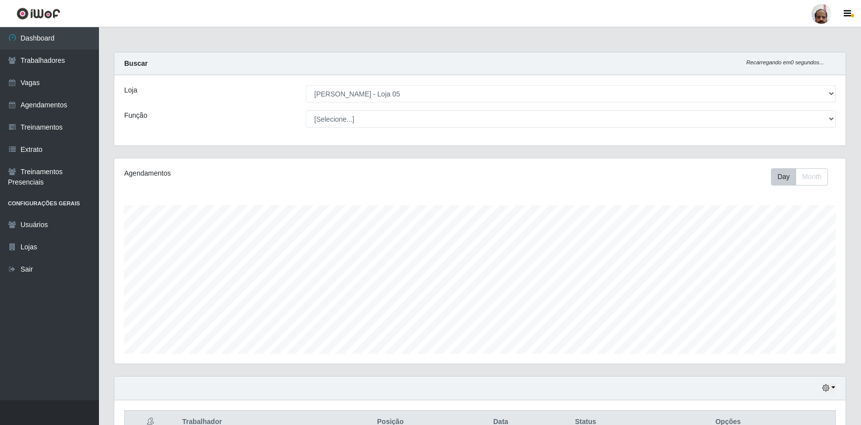
select select "252"
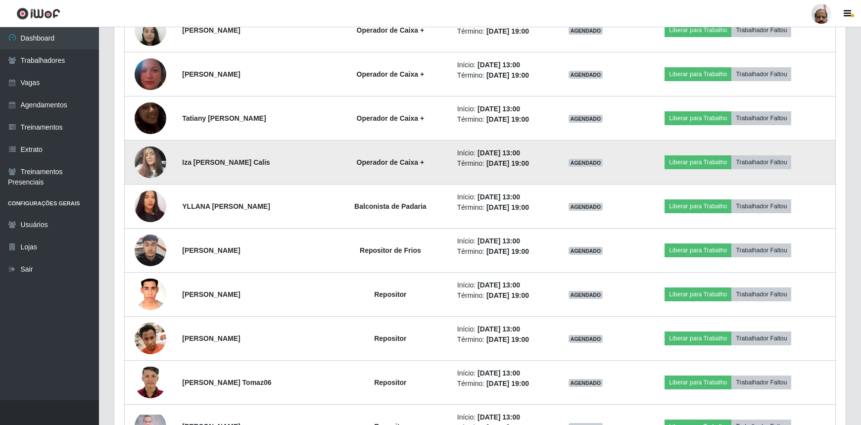
scroll to position [999, 0]
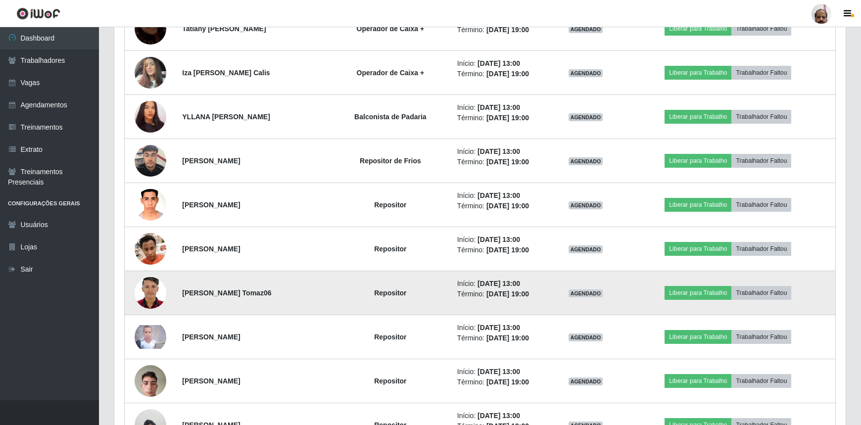
click at [153, 288] on img at bounding box center [151, 293] width 32 height 45
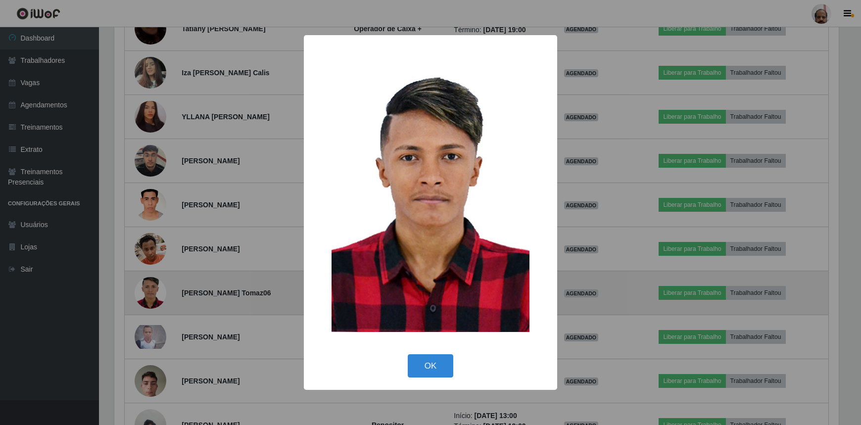
scroll to position [205, 727]
click at [153, 288] on div "× OK Cancel" at bounding box center [431, 212] width 863 height 425
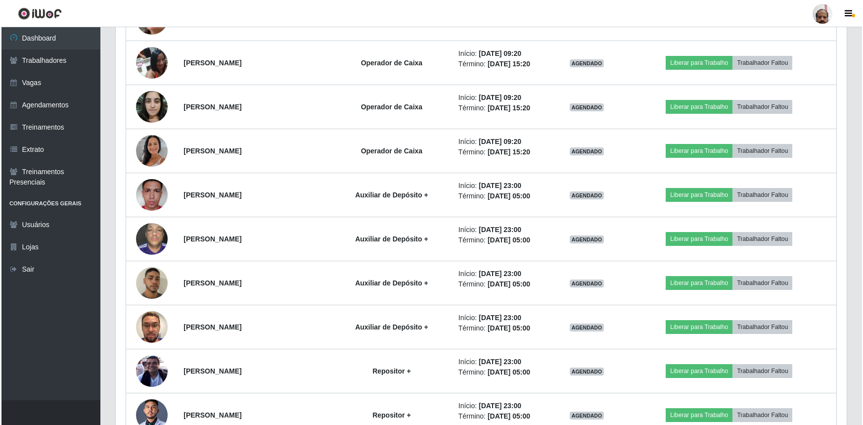
scroll to position [1450, 0]
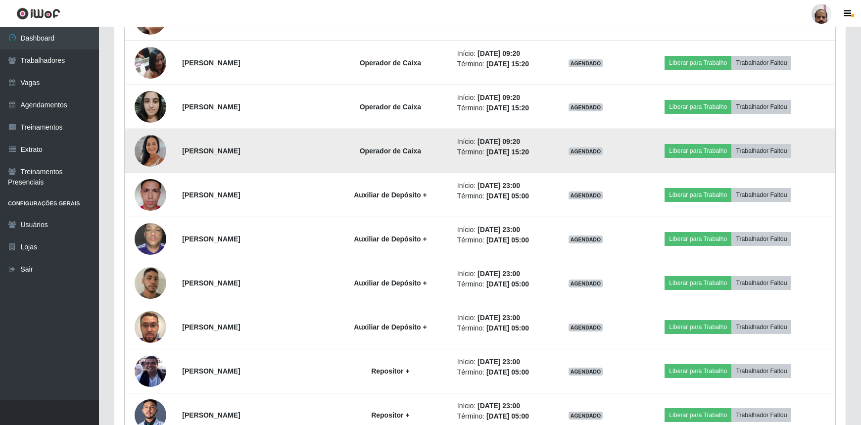
click at [145, 153] on img at bounding box center [151, 151] width 32 height 56
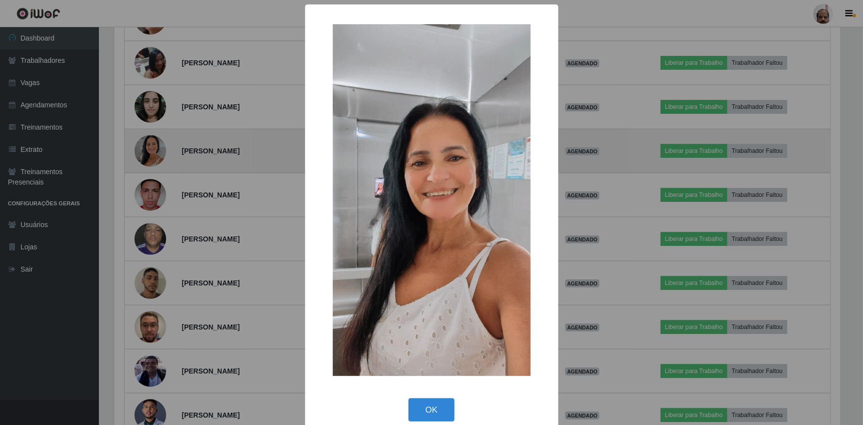
click at [145, 153] on div "× OK Cancel" at bounding box center [431, 212] width 863 height 425
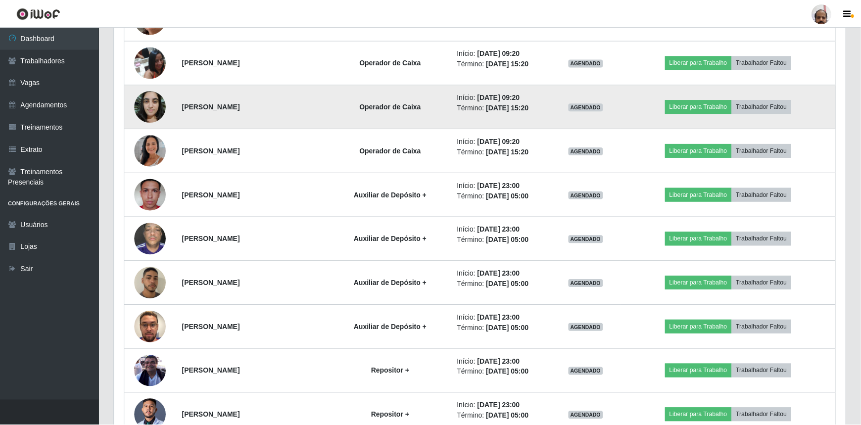
scroll to position [205, 731]
click at [147, 104] on img at bounding box center [151, 107] width 32 height 42
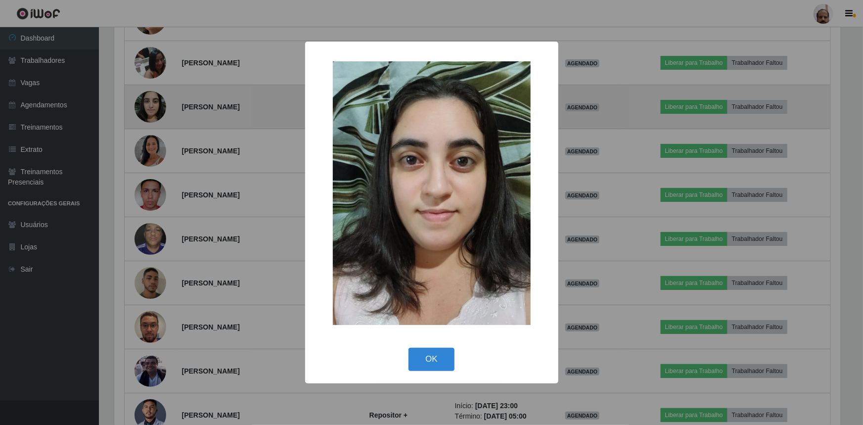
click at [147, 104] on div "× OK Cancel" at bounding box center [431, 212] width 863 height 425
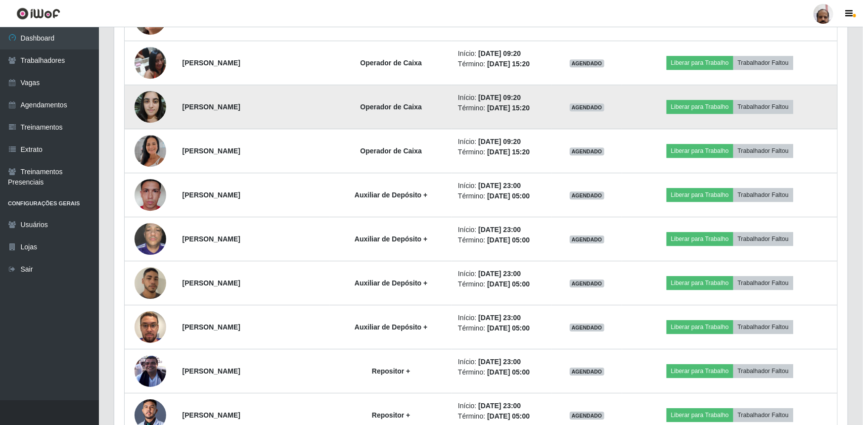
scroll to position [205, 731]
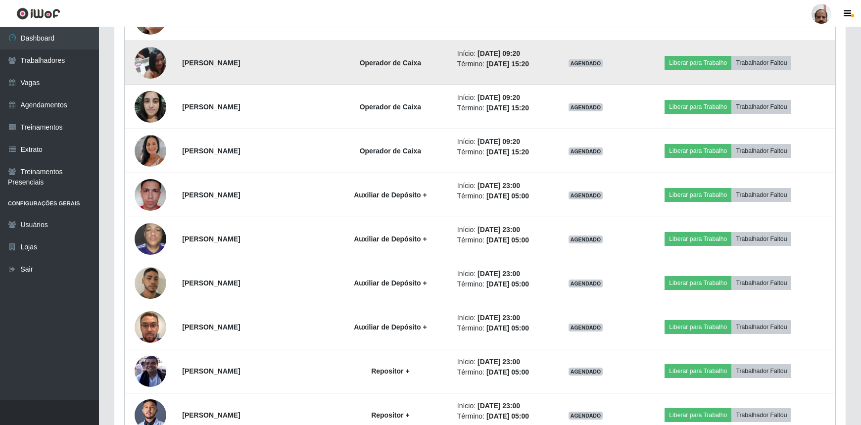
click at [151, 57] on img at bounding box center [151, 63] width 32 height 42
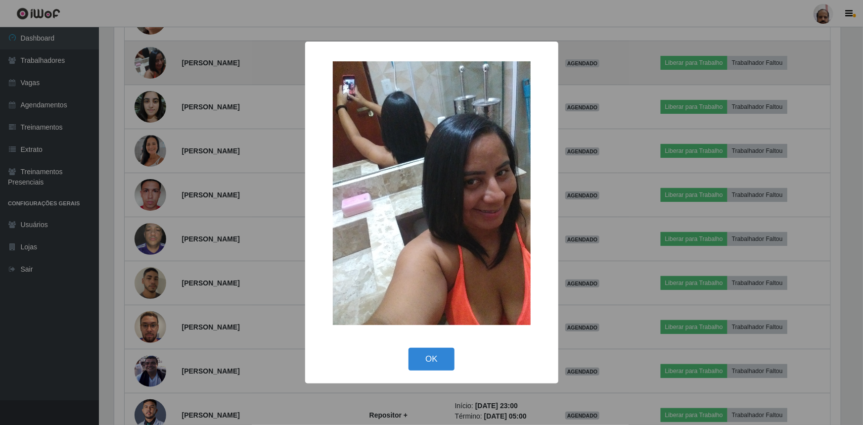
click at [151, 57] on div "× OK Cancel" at bounding box center [431, 212] width 863 height 425
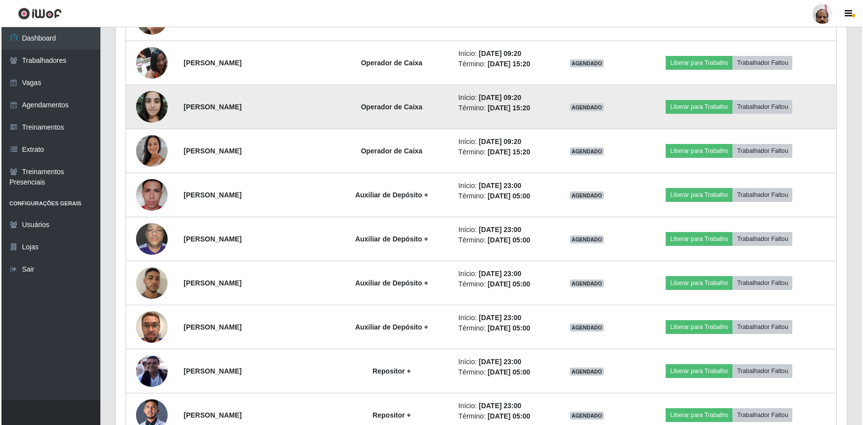
scroll to position [1315, 0]
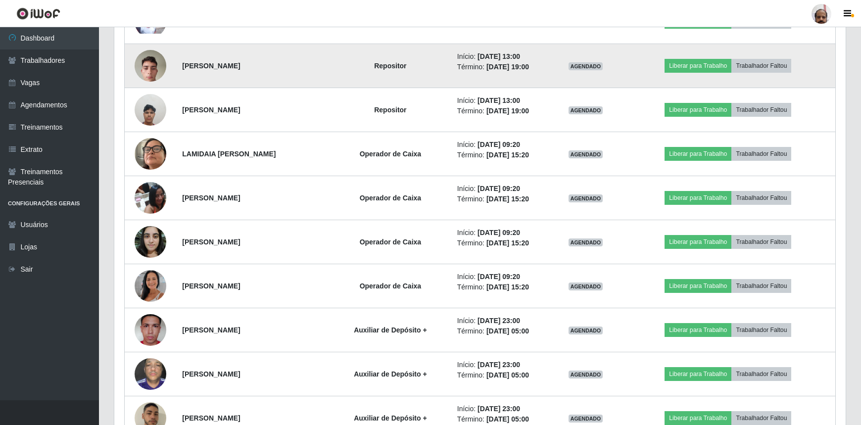
click at [148, 67] on img at bounding box center [151, 66] width 32 height 42
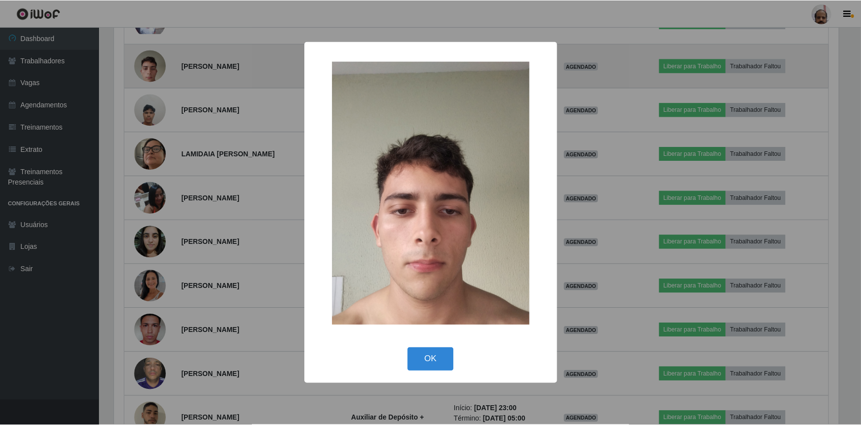
scroll to position [205, 727]
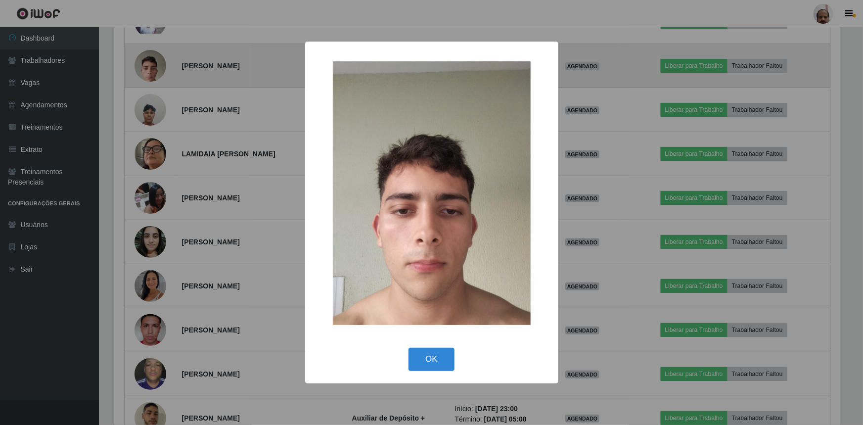
click at [148, 67] on div "× OK Cancel" at bounding box center [431, 212] width 863 height 425
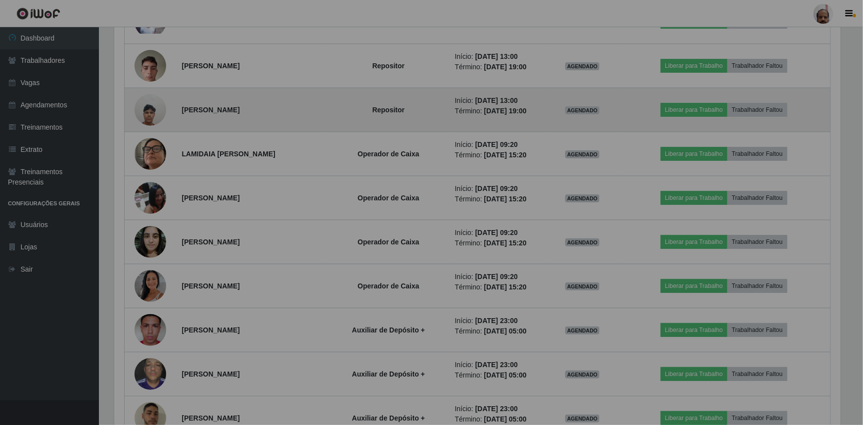
scroll to position [205, 731]
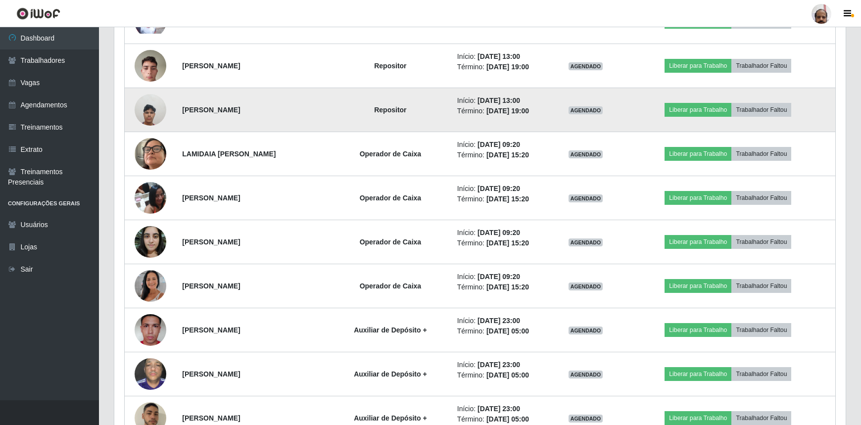
click at [153, 104] on img at bounding box center [151, 110] width 32 height 42
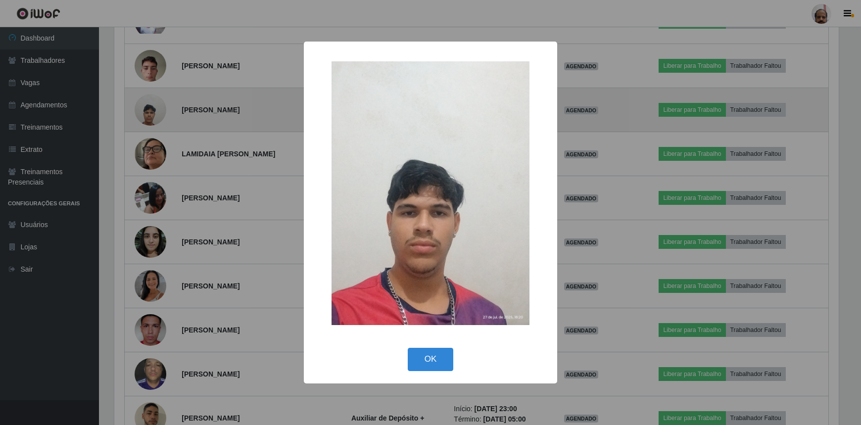
scroll to position [205, 727]
click at [153, 104] on div "× OK Cancel" at bounding box center [431, 212] width 863 height 425
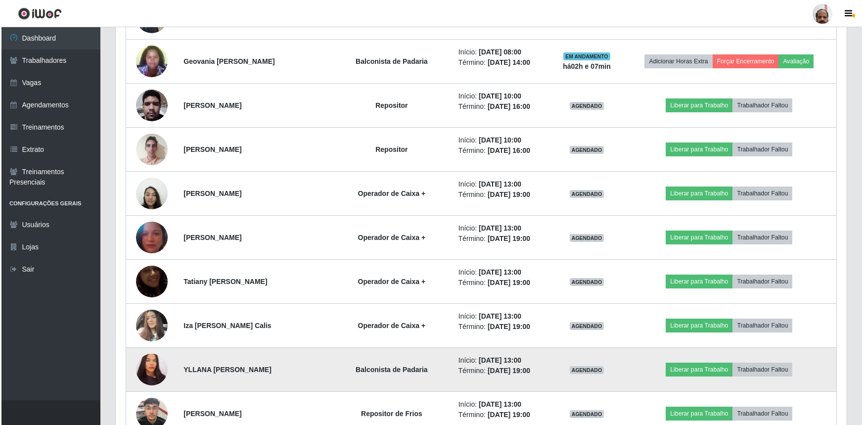
scroll to position [730, 0]
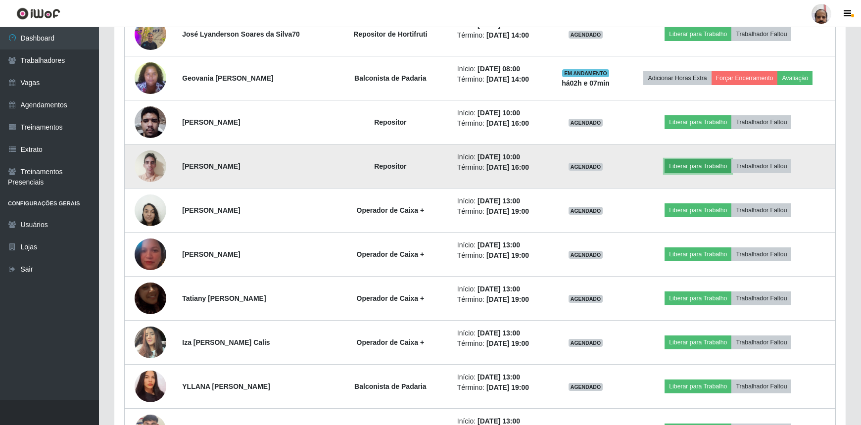
click at [694, 166] on button "Liberar para Trabalho" at bounding box center [697, 166] width 67 height 14
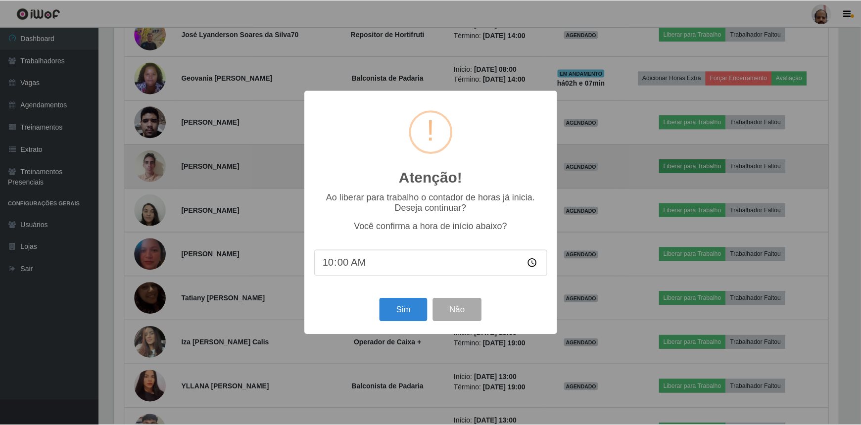
scroll to position [205, 727]
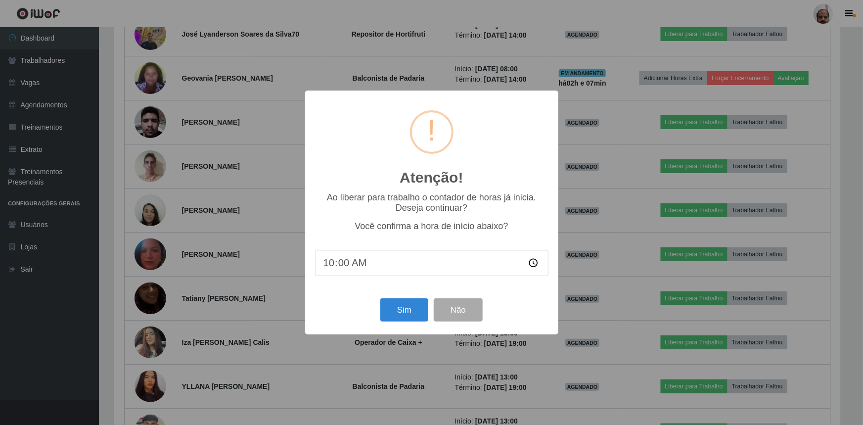
click at [345, 268] on input "10:00" at bounding box center [432, 263] width 234 height 26
type input "10:07"
click at [405, 314] on button "Sim" at bounding box center [404, 309] width 48 height 23
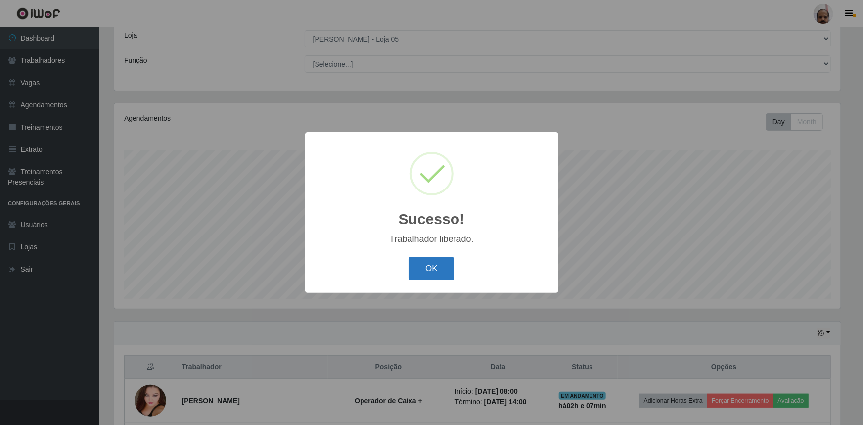
click at [435, 266] on button "OK" at bounding box center [432, 268] width 46 height 23
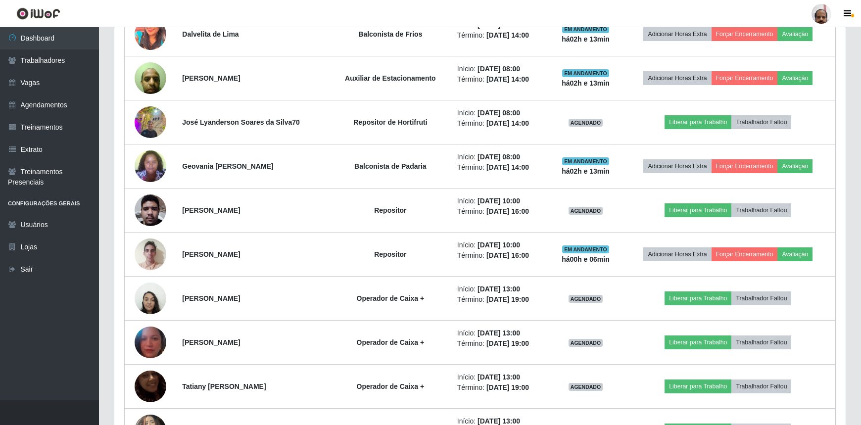
scroll to position [640, 0]
